Goal: Information Seeking & Learning: Find specific fact

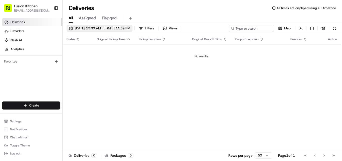
click at [83, 27] on span "[DATE] 12:00 AM - [DATE] 11:59 PM" at bounding box center [102, 28] width 55 height 5
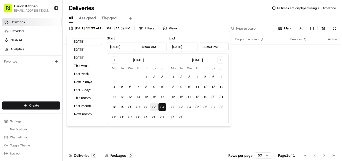
click at [154, 106] on button "23" at bounding box center [154, 107] width 8 height 8
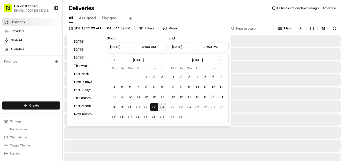
type input "[DATE]"
click at [154, 106] on button "23" at bounding box center [154, 107] width 8 height 8
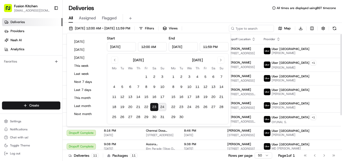
click at [171, 7] on div "Deliveries All times are displayed using BST timezone" at bounding box center [203, 8] width 280 height 8
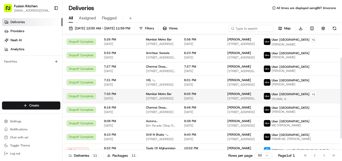
scroll to position [49, 0]
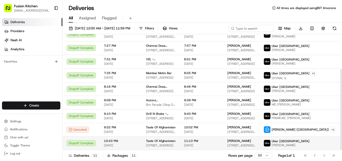
click at [162, 142] on span "Taste Of Afghanistan" at bounding box center [161, 141] width 30 height 4
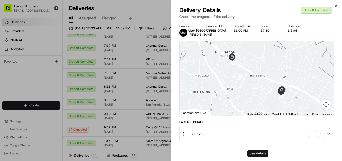
click at [171, 137] on span "button" at bounding box center [312, 133] width 7 height 7
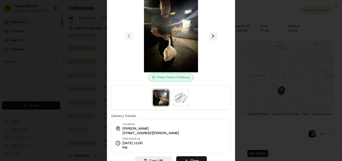
click at [171, 35] on button at bounding box center [213, 36] width 8 height 8
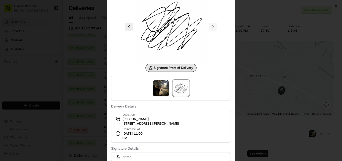
click at [171, 105] on div at bounding box center [171, 80] width 342 height 161
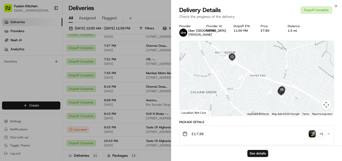
click at [171, 6] on div "Delivery Details Dropoff Complete Check the progress of the delivery." at bounding box center [256, 13] width 171 height 15
click at [171, 7] on div "Delivery Details Dropoff Complete" at bounding box center [256, 10] width 155 height 8
click at [171, 7] on icon "button" at bounding box center [336, 6] width 4 height 4
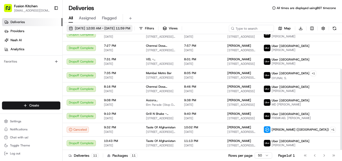
click at [113, 26] on span "[DATE] 12:00 AM - [DATE] 11:59 PM" at bounding box center [102, 28] width 55 height 5
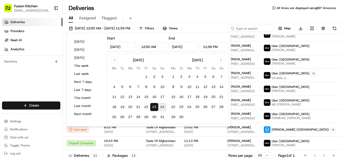
click at [164, 108] on button "24" at bounding box center [162, 107] width 8 height 8
type input "[DATE]"
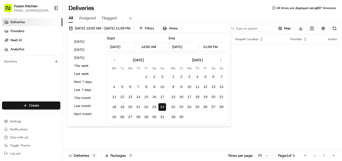
click at [171, 91] on div "Status Original Pickup Time Pickup Location Original Dropoff Time Dropoff Locat…" at bounding box center [202, 92] width 279 height 116
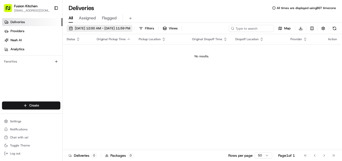
click at [103, 26] on span "[DATE] 12:00 AM - [DATE] 11:59 PM" at bounding box center [102, 28] width 55 height 5
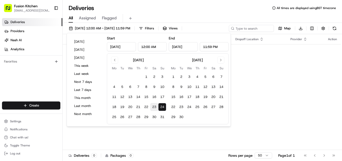
click at [155, 108] on button "23" at bounding box center [154, 107] width 8 height 8
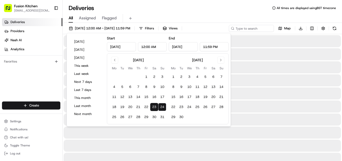
type input "[DATE]"
click at [155, 107] on button "23" at bounding box center [154, 107] width 8 height 8
type input "[DATE]"
click at [171, 27] on input at bounding box center [244, 28] width 60 height 7
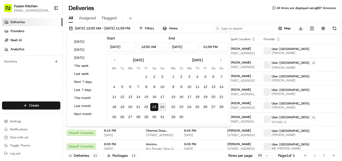
click at [171, 29] on input at bounding box center [244, 28] width 60 height 7
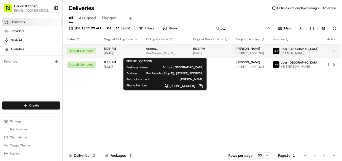
type input "aoz"
click at [171, 50] on span "Aozora [GEOGRAPHIC_DATA]" at bounding box center [165, 49] width 39 height 4
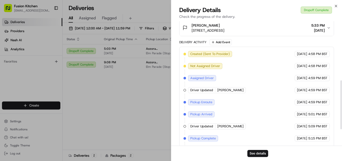
scroll to position [150, 0]
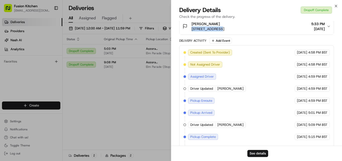
drag, startPoint x: 192, startPoint y: 32, endPoint x: 218, endPoint y: 32, distance: 25.3
click at [171, 31] on span "[STREET_ADDRESS]" at bounding box center [208, 28] width 33 height 5
copy span "11 [PERSON_NAME]"
